Goal: Task Accomplishment & Management: Manage account settings

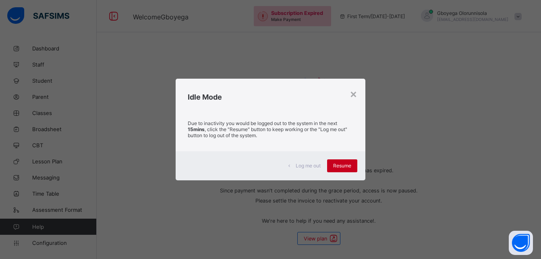
click at [341, 167] on span "Resume" at bounding box center [342, 165] width 18 height 6
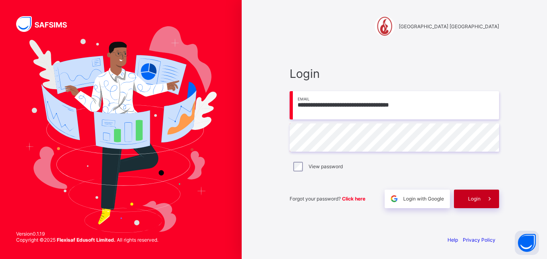
click at [477, 201] on div "Login" at bounding box center [476, 198] width 45 height 19
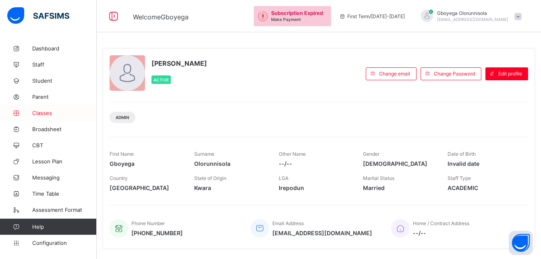
click at [45, 114] on span "Classes" at bounding box center [64, 113] width 64 height 6
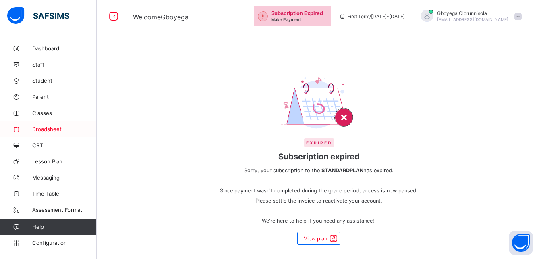
click at [50, 129] on span "Broadsheet" at bounding box center [64, 129] width 64 height 6
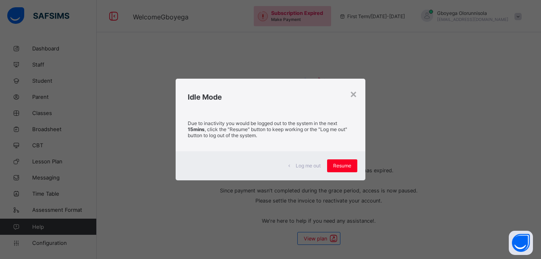
click at [457, 138] on div "× Idle Mode Due to inactivity you would be logged out to the system in the next…" at bounding box center [270, 129] width 541 height 259
click at [340, 168] on span "Resume" at bounding box center [342, 165] width 18 height 6
